Goal: Task Accomplishment & Management: Manage account settings

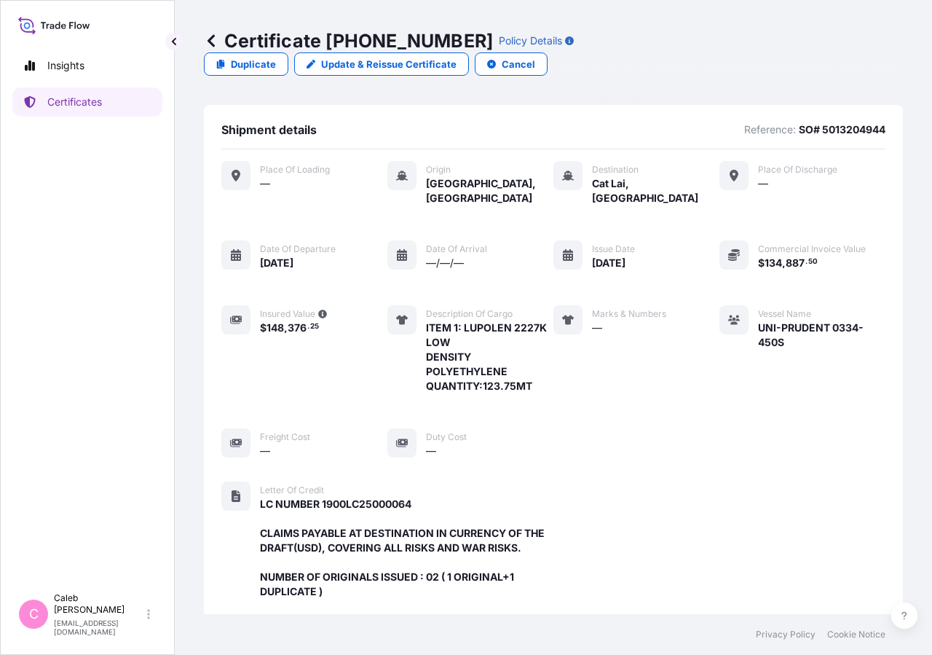
scroll to position [435, 0]
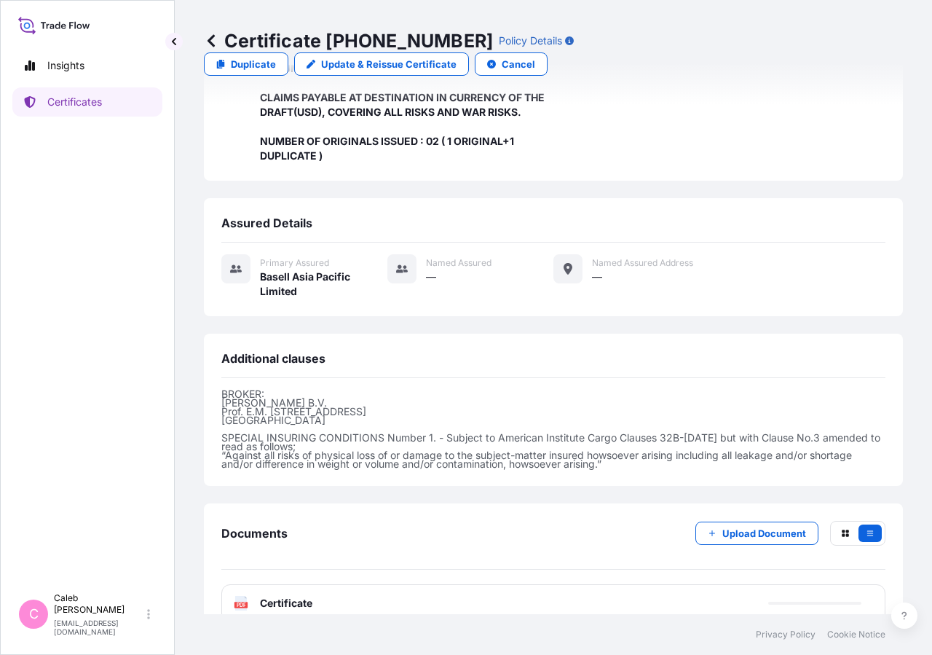
click at [762, 53] on div "Certificate [PHONE_NUMBER] Policy Details Duplicate Update & Reissue Certificat…" at bounding box center [553, 52] width 699 height 105
click at [76, 101] on p "Certificates" at bounding box center [74, 102] width 55 height 15
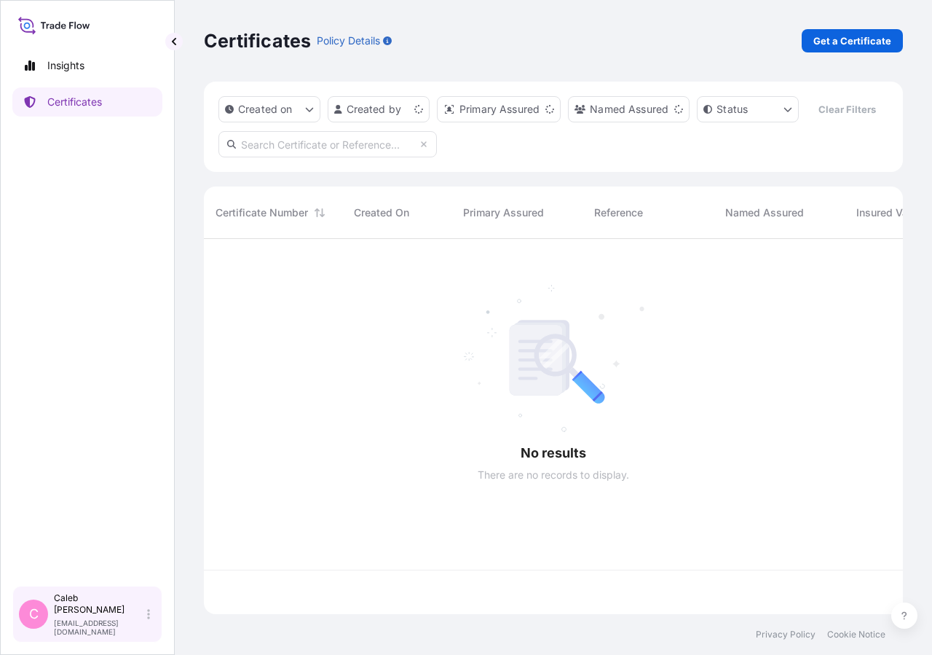
scroll to position [340, 687]
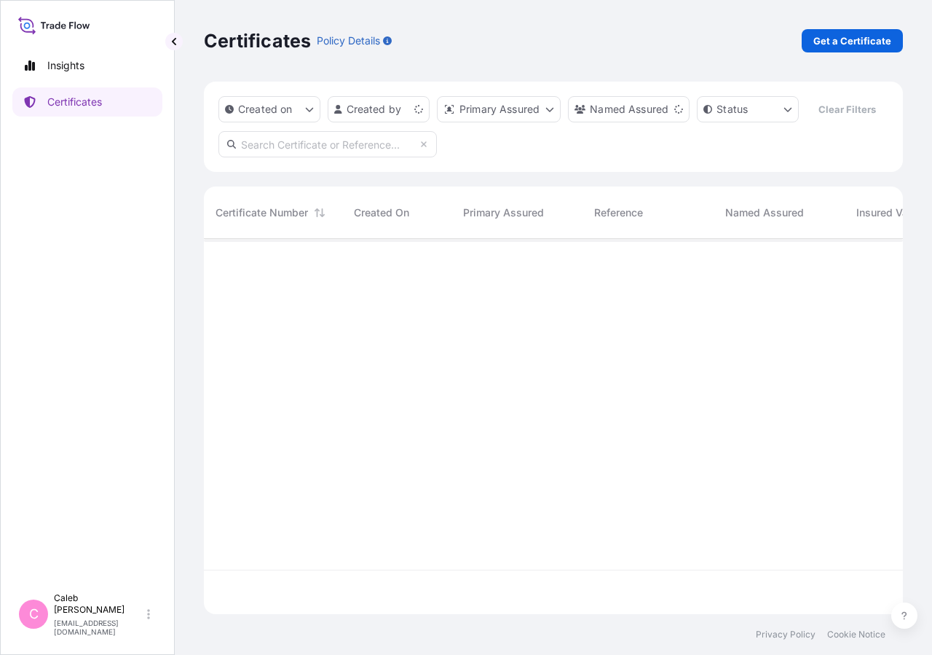
click at [341, 157] on input "text" at bounding box center [327, 144] width 218 height 26
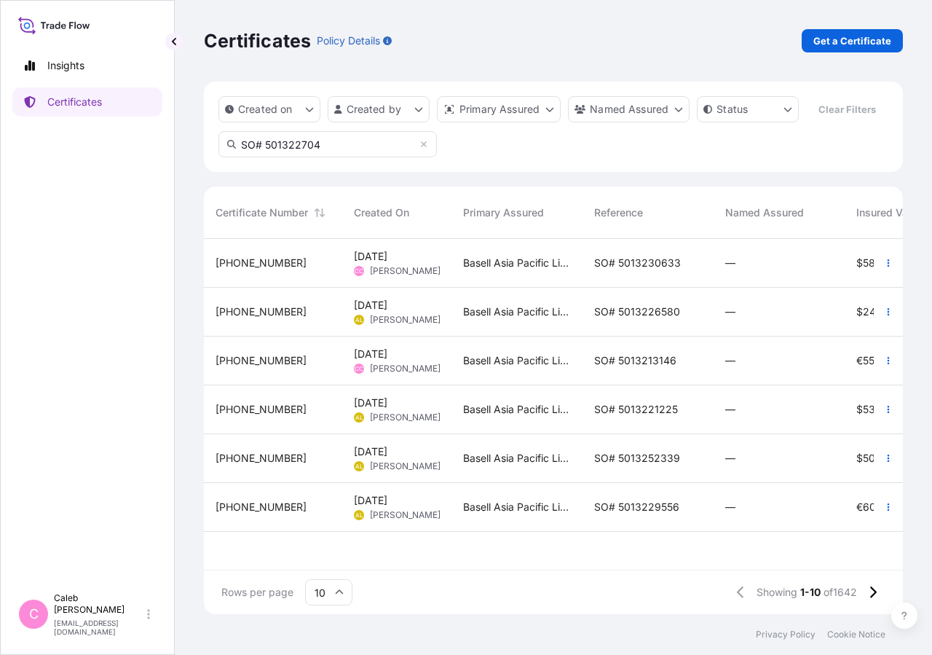
type input "SO# 5013227042"
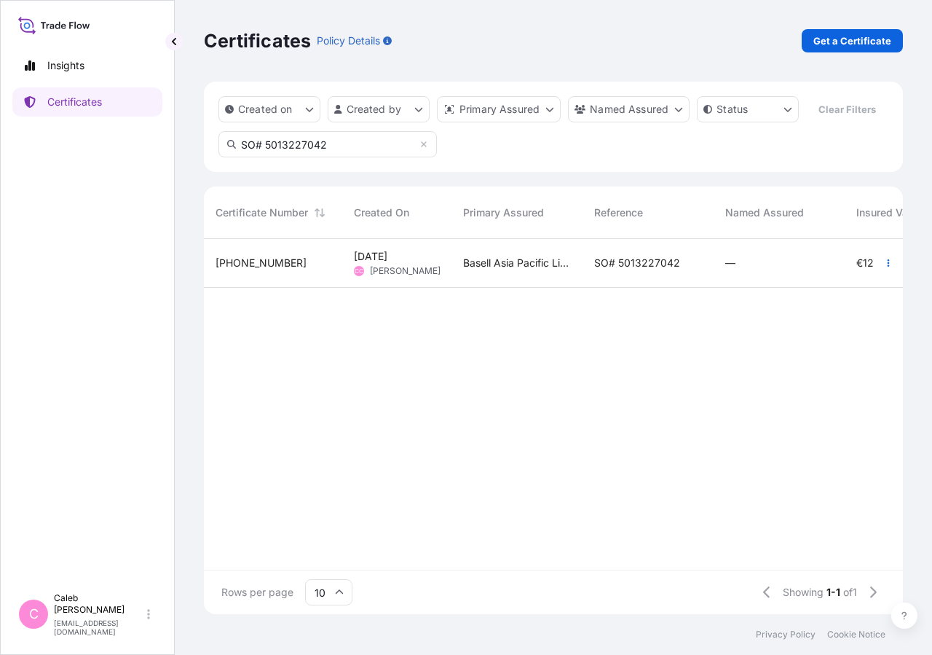
click at [641, 270] on span "SO# 5013227042" at bounding box center [637, 263] width 86 height 15
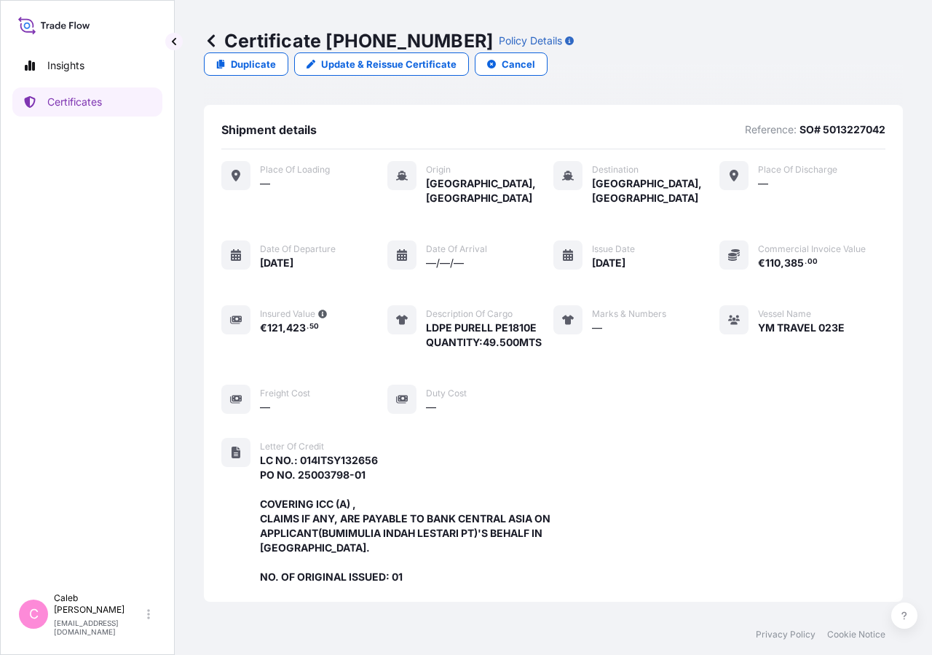
click at [469, 52] on link "Update & Reissue Certificate" at bounding box center [381, 63] width 175 height 23
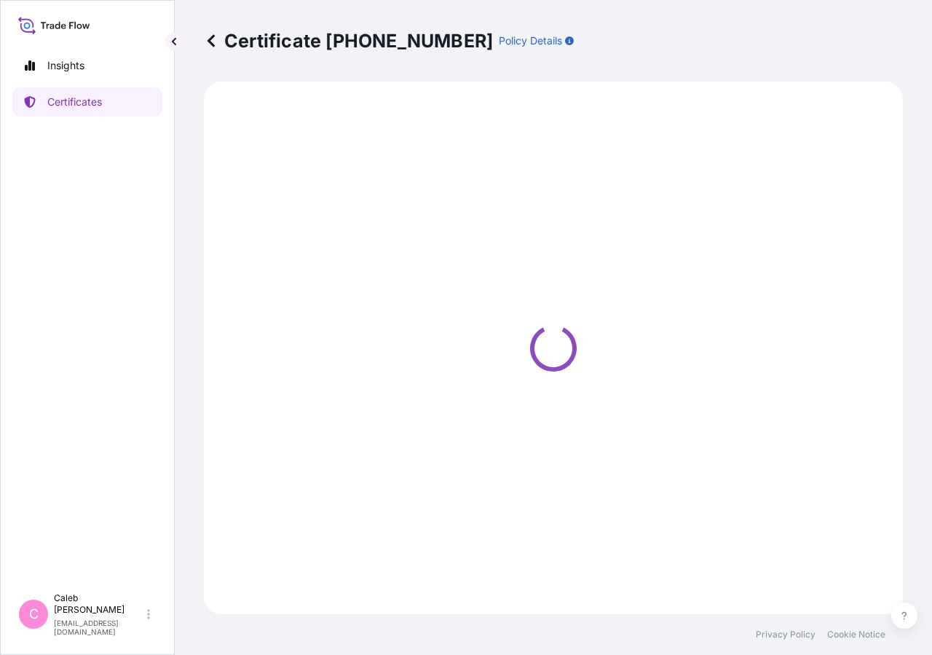
select select "Sea"
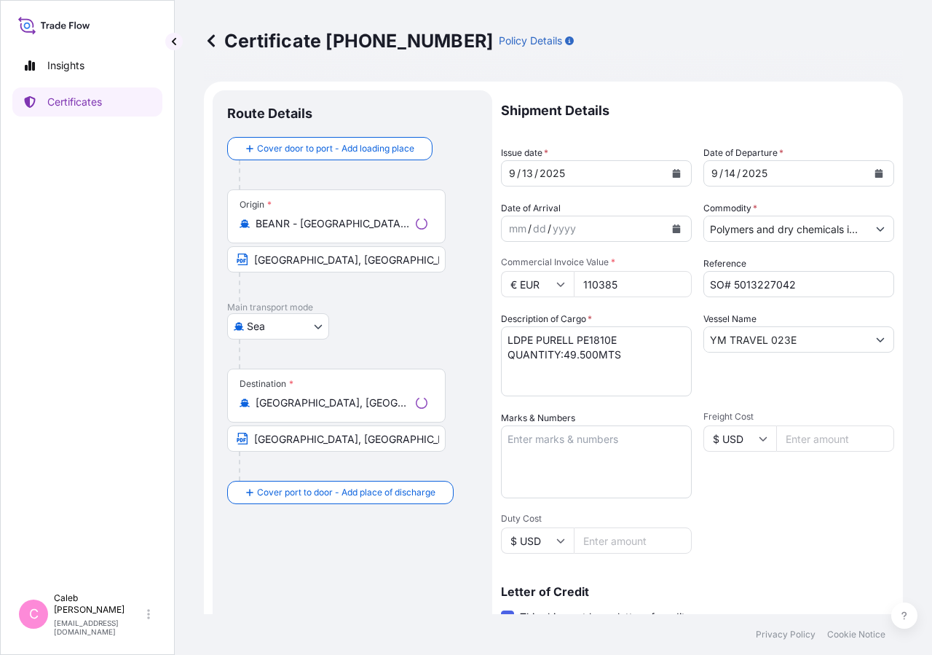
select select "32034"
click at [666, 178] on button "Calendar" at bounding box center [676, 173] width 23 height 23
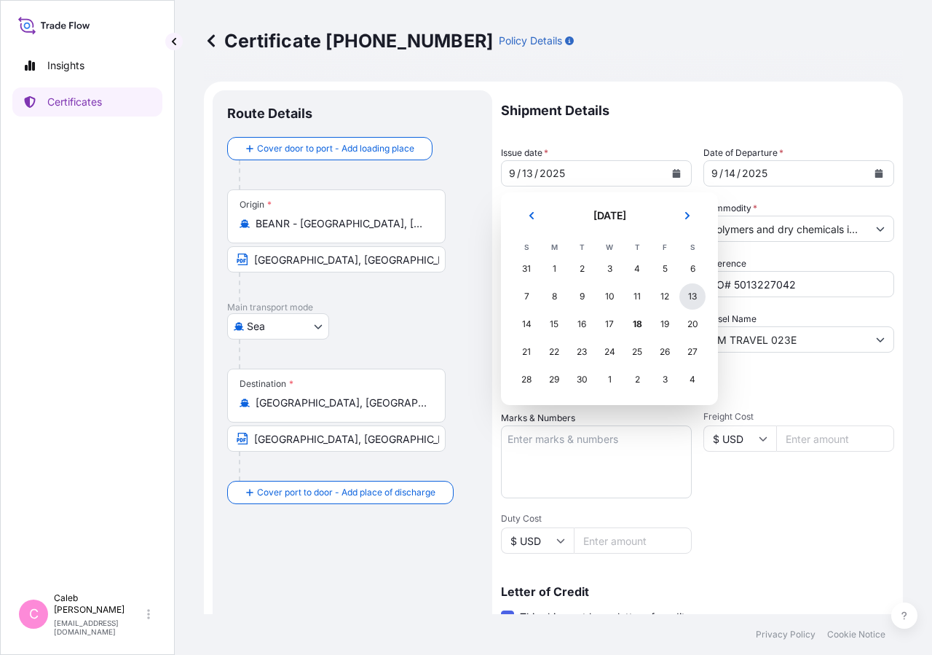
click at [690, 296] on div "13" at bounding box center [692, 296] width 26 height 26
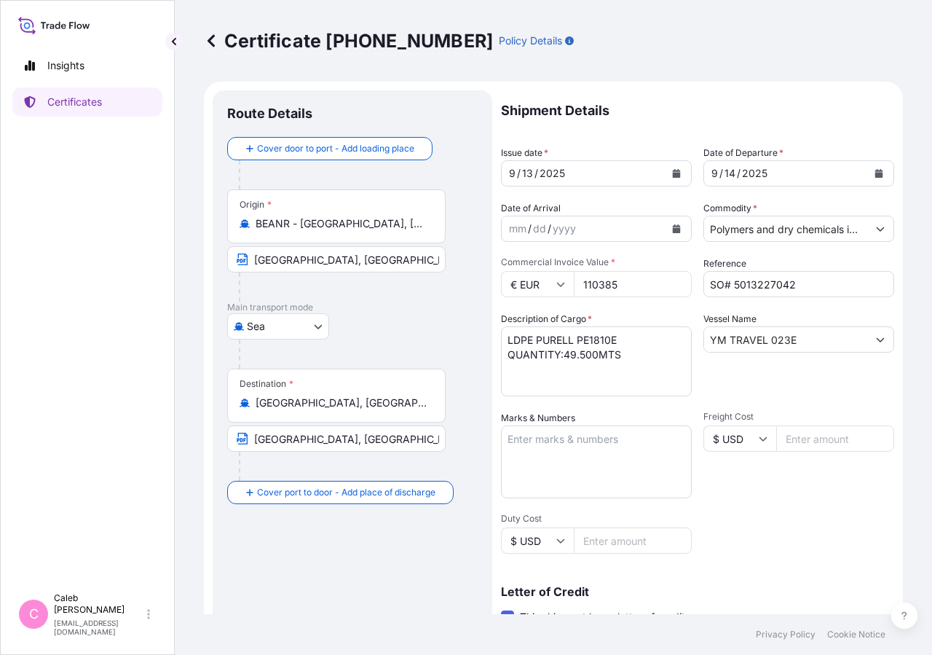
click at [398, 340] on div at bounding box center [358, 353] width 239 height 29
click at [269, 441] on input "[GEOGRAPHIC_DATA], [GEOGRAPHIC_DATA], [GEOGRAPHIC_DATA]" at bounding box center [336, 438] width 218 height 26
drag, startPoint x: 253, startPoint y: 438, endPoint x: 512, endPoint y: 448, distance: 258.7
click at [512, 448] on form "Route Details Cover door to port - Add loading place Place of loading Road / [G…" at bounding box center [553, 513] width 699 height 863
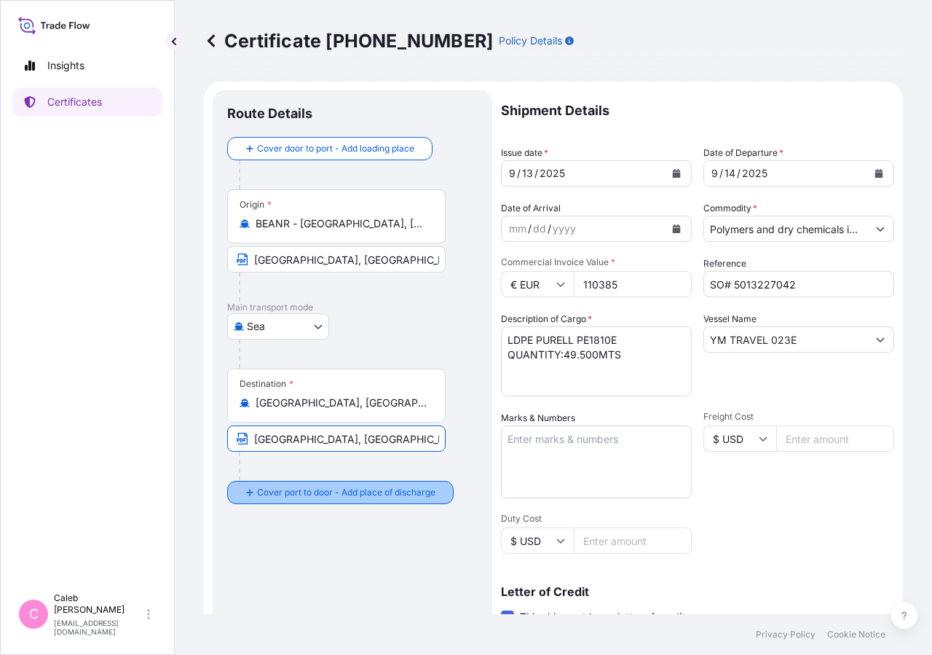
type input "A"
paste input "[GEOGRAPHIC_DATA], [GEOGRAPHIC_DATA], [GEOGRAPHIC_DATA]"
type input "[GEOGRAPHIC_DATA], [GEOGRAPHIC_DATA], [GEOGRAPHIC_DATA]"
click at [775, 524] on div "Shipment Details Issue date * [DATE] Date of Departure * [DATE] Date of Arrival…" at bounding box center [697, 492] width 393 height 805
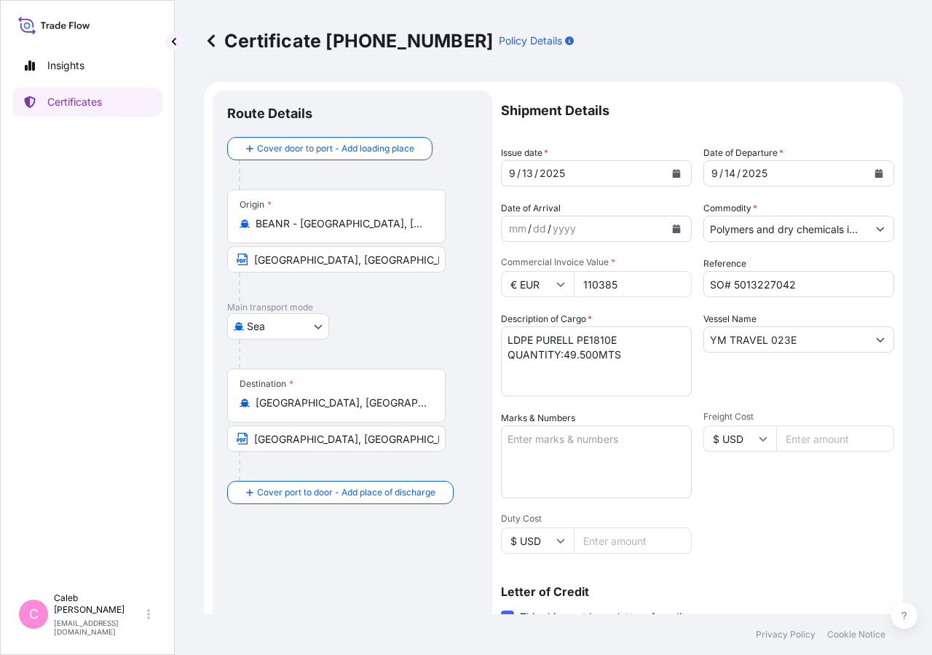
scroll to position [322, 0]
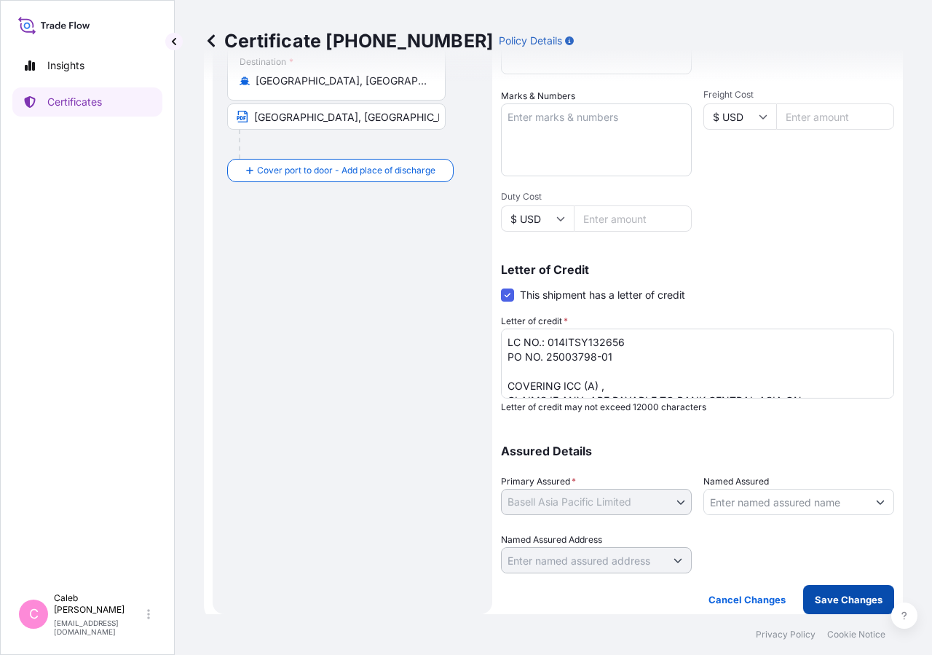
click at [839, 600] on p "Save Changes" at bounding box center [849, 599] width 68 height 15
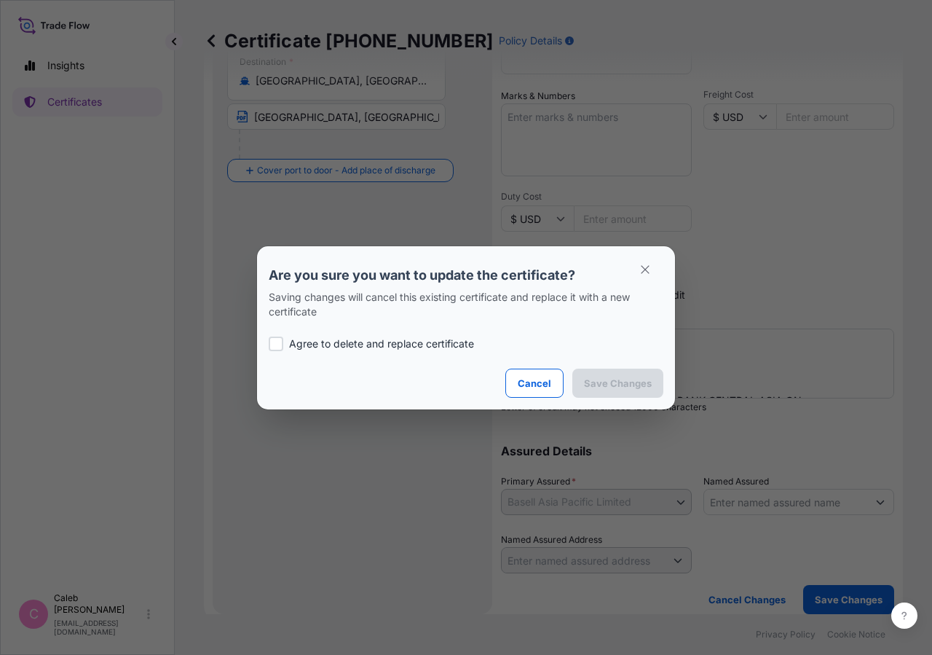
click at [288, 341] on label "Agree to delete and replace certificate" at bounding box center [466, 343] width 395 height 15
checkbox input "true"
click at [596, 392] on button "Save Changes" at bounding box center [617, 382] width 91 height 29
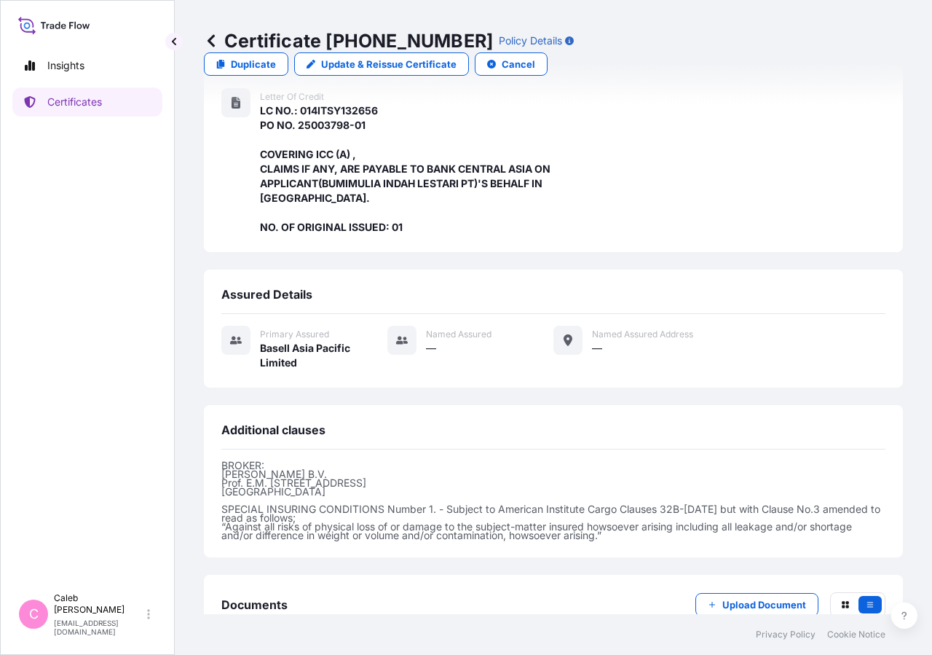
scroll to position [406, 0]
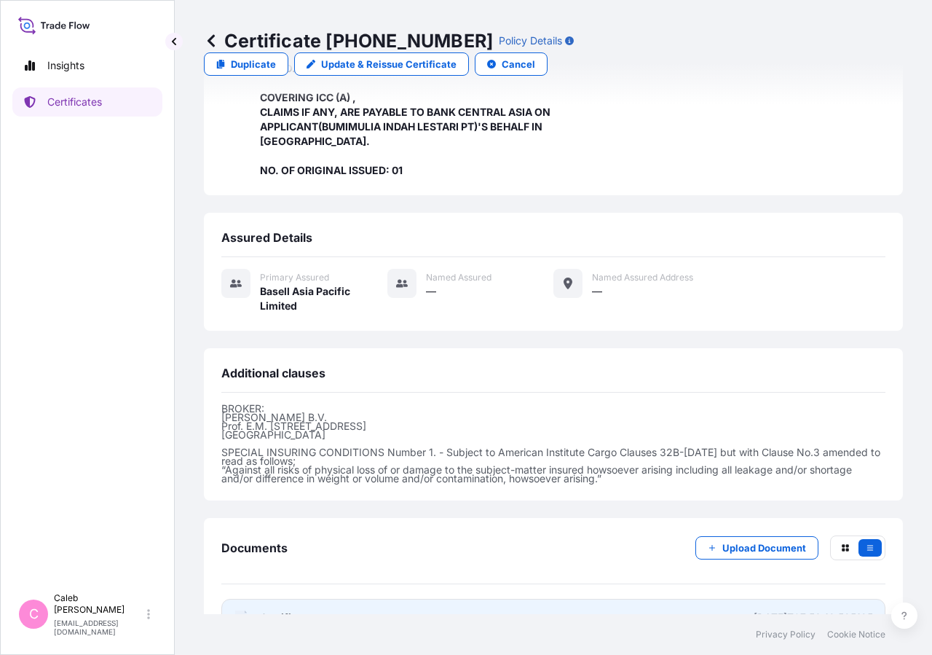
click at [273, 610] on span "Certificate" at bounding box center [286, 617] width 52 height 15
